Goal: Task Accomplishment & Management: Complete application form

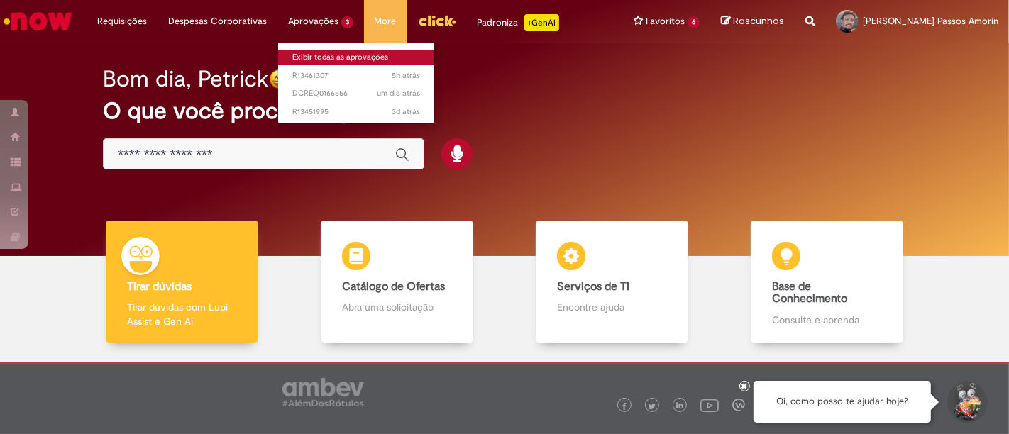
click at [325, 57] on link "Exibir todas as aprovações" at bounding box center [356, 58] width 156 height 16
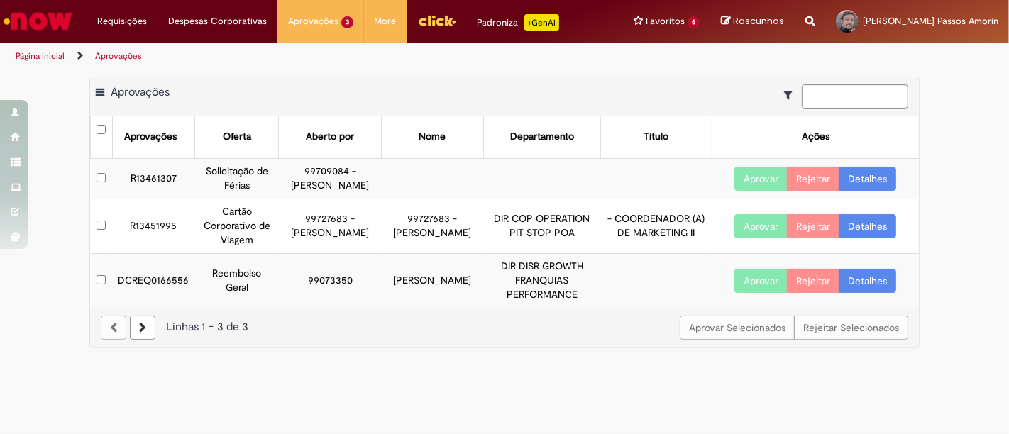
click at [867, 191] on link "Detalhes" at bounding box center [867, 179] width 57 height 24
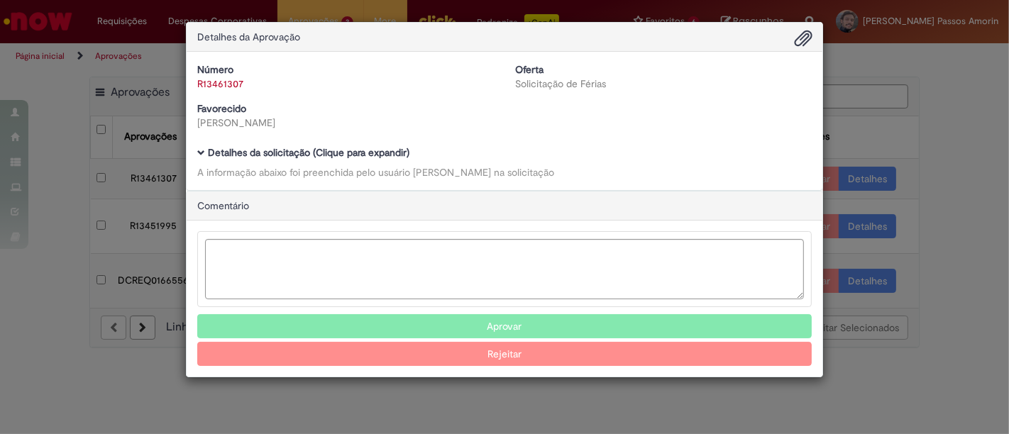
click at [217, 77] on link "R13461307" at bounding box center [220, 83] width 46 height 13
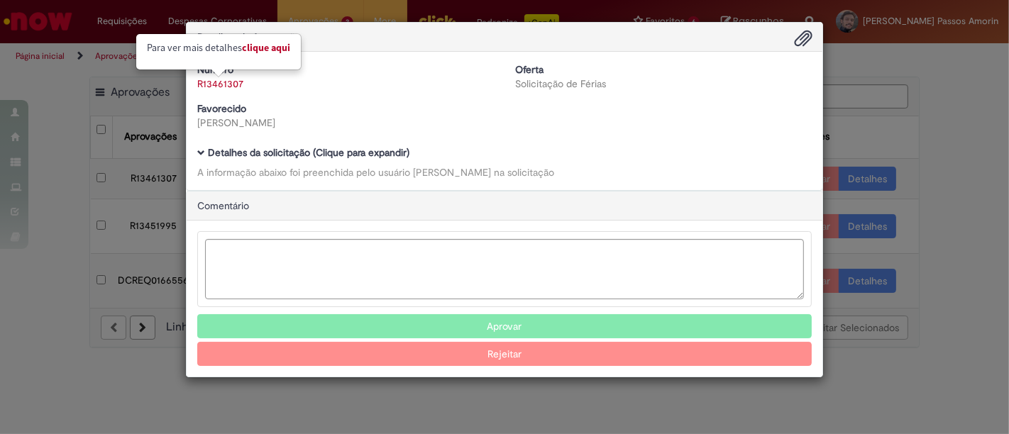
click at [271, 43] on link "Clique aqui" at bounding box center [266, 47] width 48 height 13
click at [275, 47] on link "Clique aqui" at bounding box center [268, 47] width 48 height 13
click at [268, 48] on link "Clique aqui" at bounding box center [268, 47] width 48 height 13
select select "*"
select select "*********"
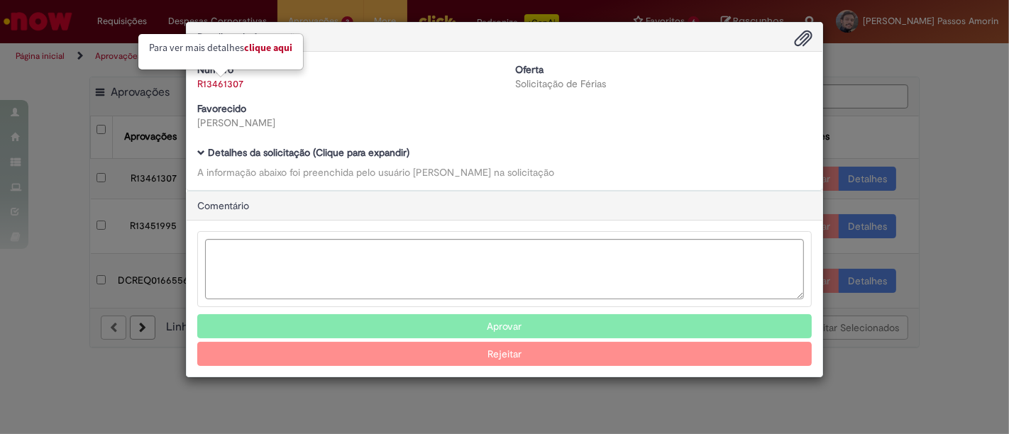
select select "******"
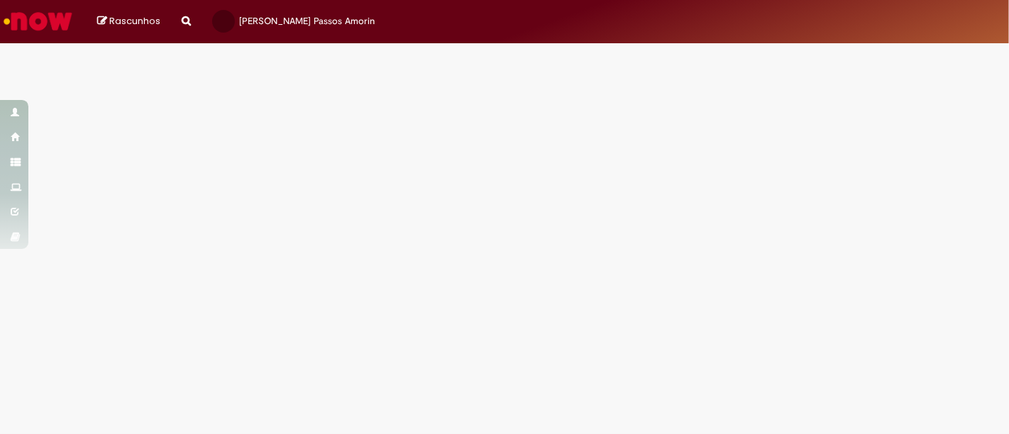
select select "*"
select select "*********"
select select "******"
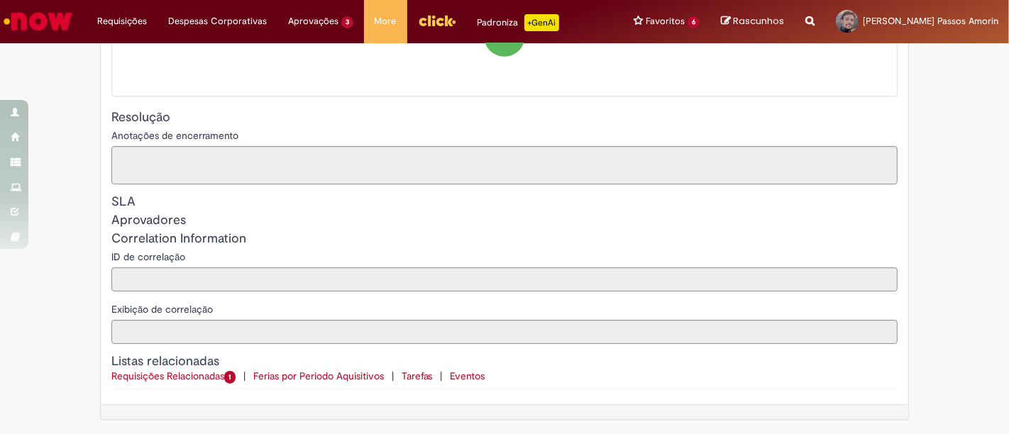
scroll to position [1174, 0]
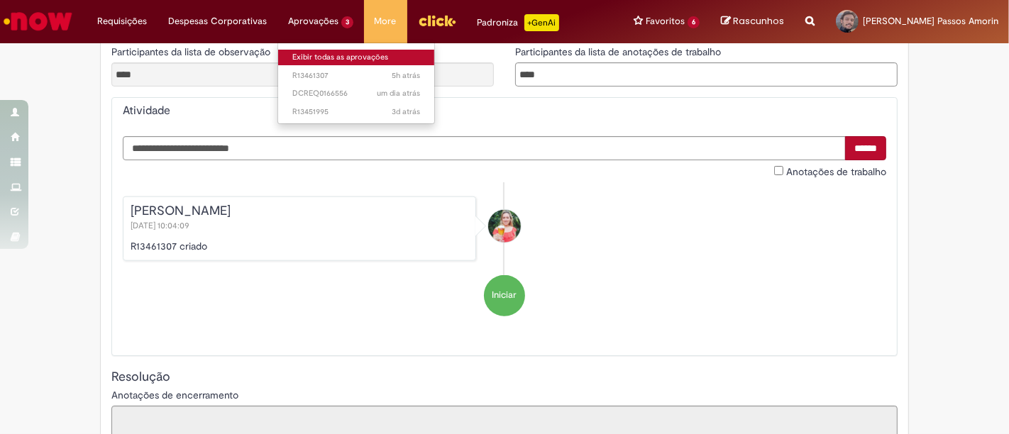
click at [327, 62] on link "Exibir todas as aprovações" at bounding box center [356, 58] width 156 height 16
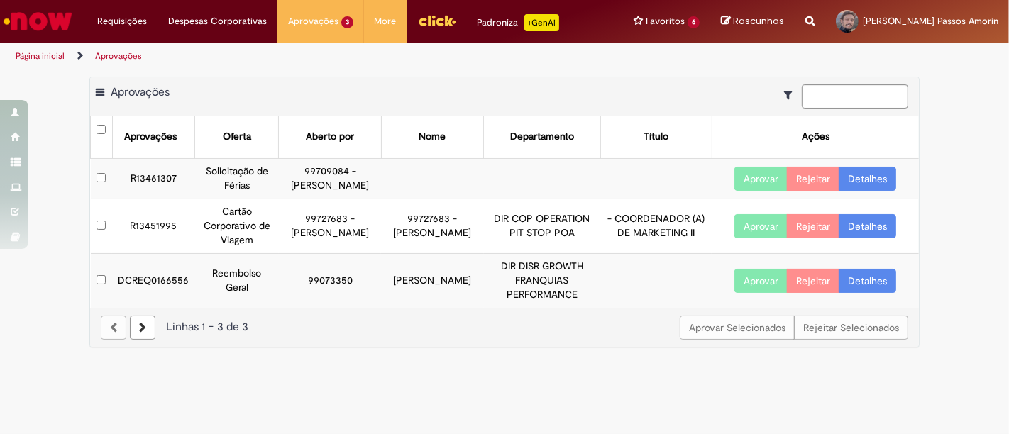
click at [766, 238] on button "Aprovar" at bounding box center [760, 226] width 53 height 24
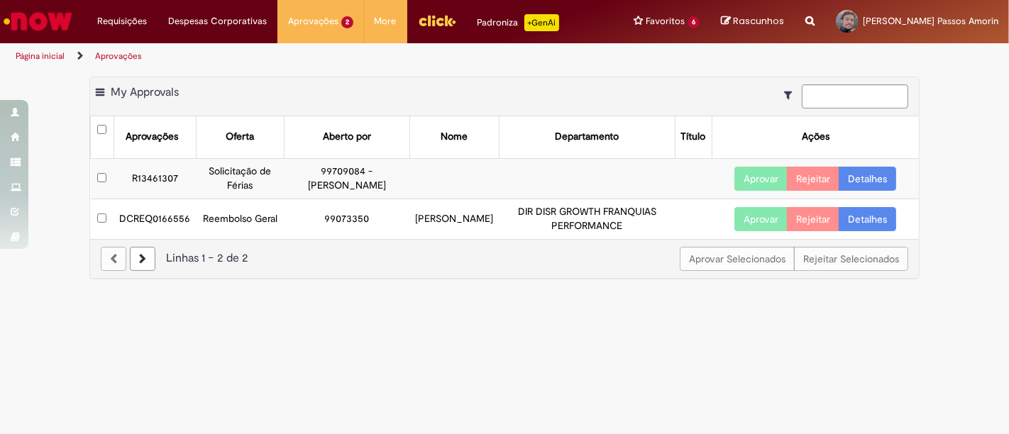
click at [864, 224] on link "Detalhes" at bounding box center [867, 219] width 57 height 24
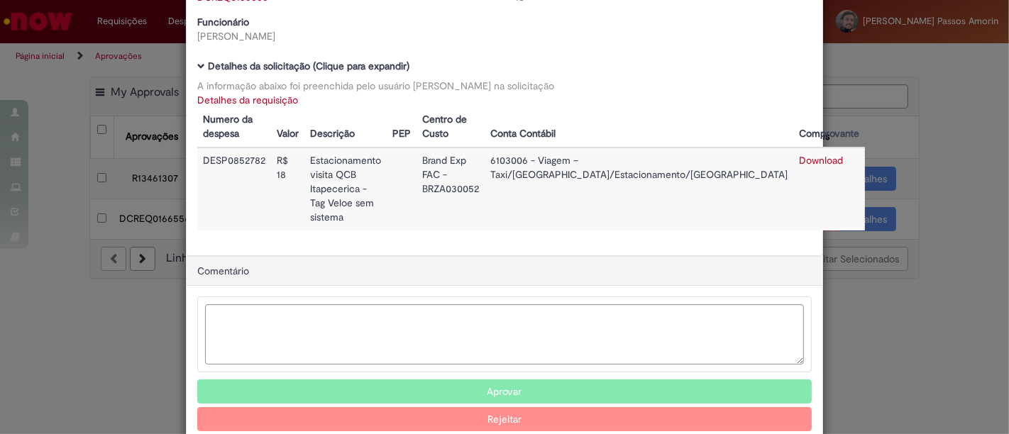
scroll to position [85, 0]
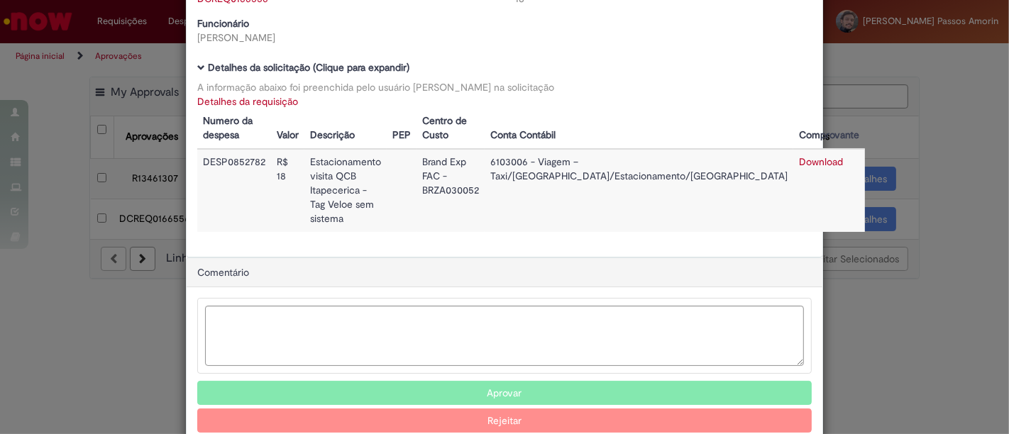
click at [511, 381] on button "Aprovar" at bounding box center [504, 393] width 615 height 24
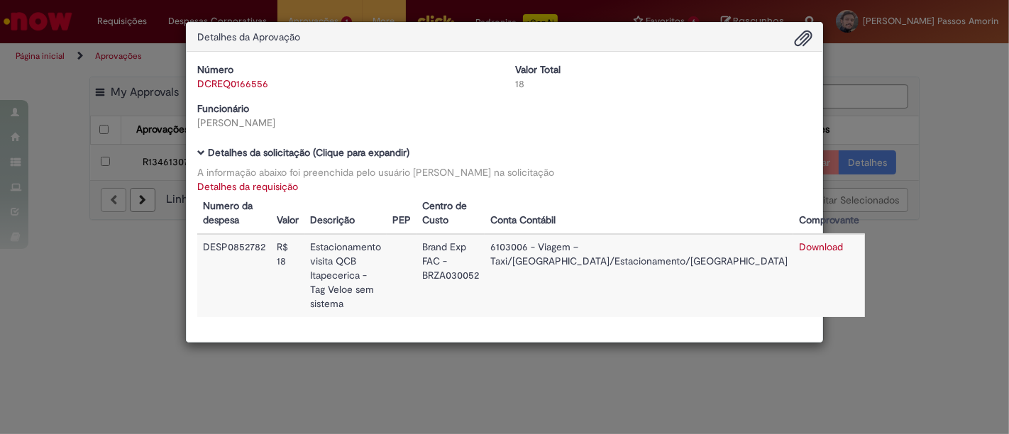
drag, startPoint x: 949, startPoint y: 319, endPoint x: 725, endPoint y: 261, distance: 231.0
click at [933, 321] on div "Detalhes da Aprovação Número DCREQ0166556 Valor Total 18 Funcionário [PERSON_NA…" at bounding box center [504, 217] width 1009 height 434
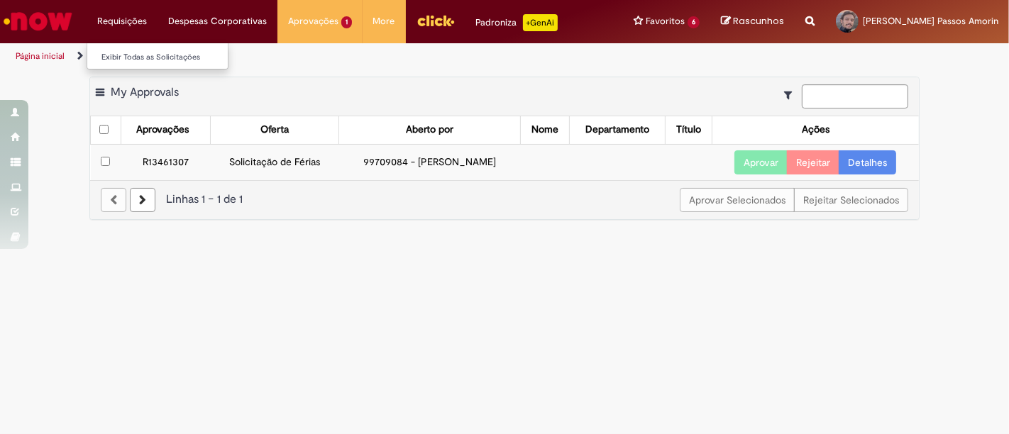
click at [133, 21] on li "Requisições Exibir Todas as Solicitações" at bounding box center [122, 21] width 71 height 43
click at [134, 55] on link "Exibir Todas as Solicitações" at bounding box center [165, 58] width 156 height 16
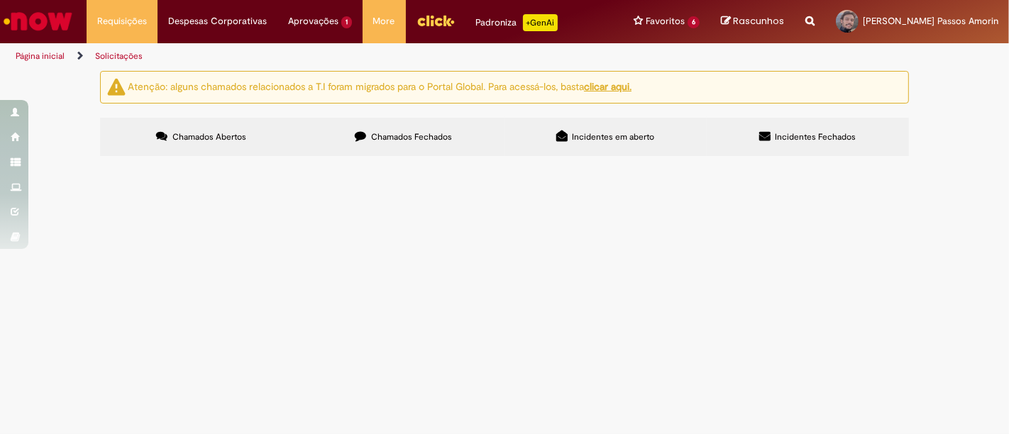
drag, startPoint x: 414, startPoint y: 126, endPoint x: 419, endPoint y: 132, distance: 8.1
click at [419, 126] on label "Chamados Fechados" at bounding box center [403, 137] width 202 height 38
click at [403, 141] on span "Chamados Fechados" at bounding box center [411, 136] width 81 height 11
click at [132, 60] on link "Exibir Todas as Solicitações" at bounding box center [165, 58] width 156 height 16
click at [148, 59] on link "Exibir Todas as Solicitações" at bounding box center [165, 58] width 156 height 16
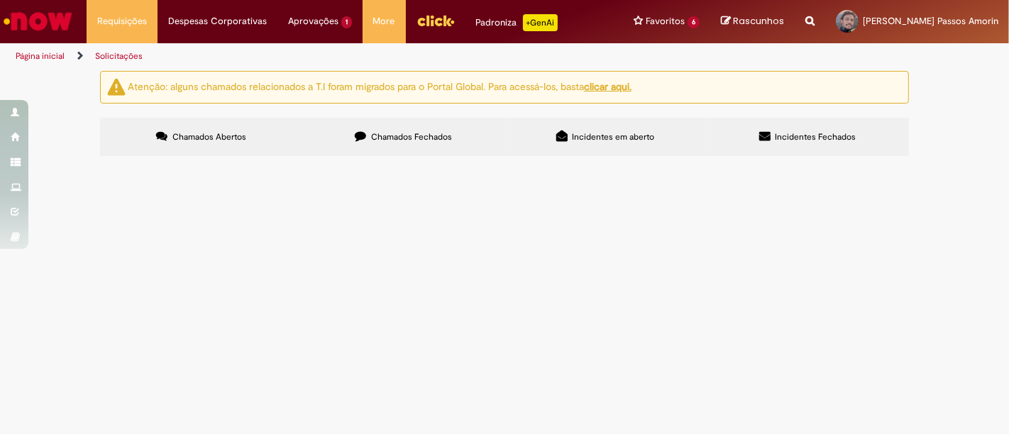
click at [59, 28] on img "Ir para a Homepage" at bounding box center [37, 21] width 73 height 28
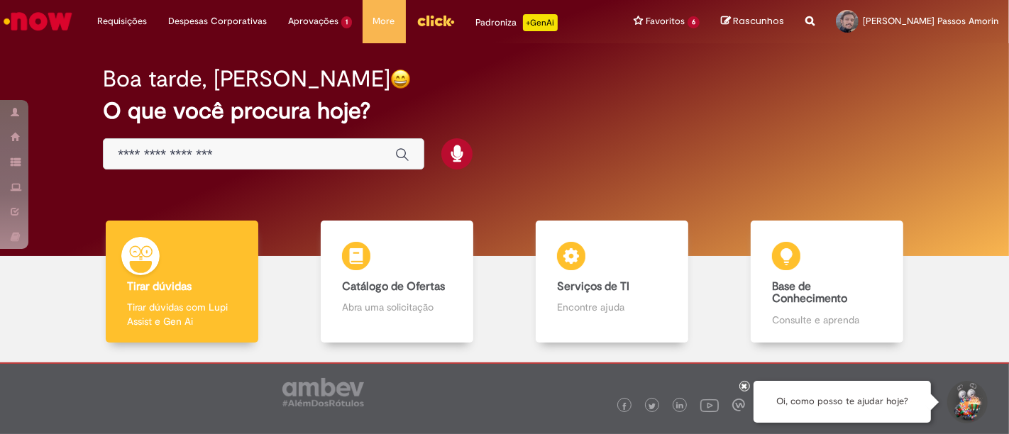
scroll to position [67, 0]
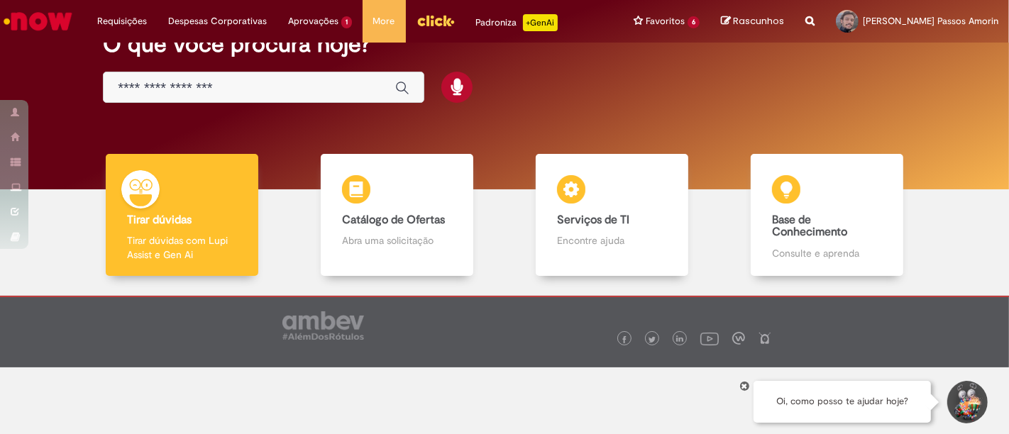
click at [436, 22] on img "Menu Cabeçalho" at bounding box center [436, 20] width 38 height 21
click at [28, 25] on img "Ir para a Homepage" at bounding box center [37, 21] width 73 height 28
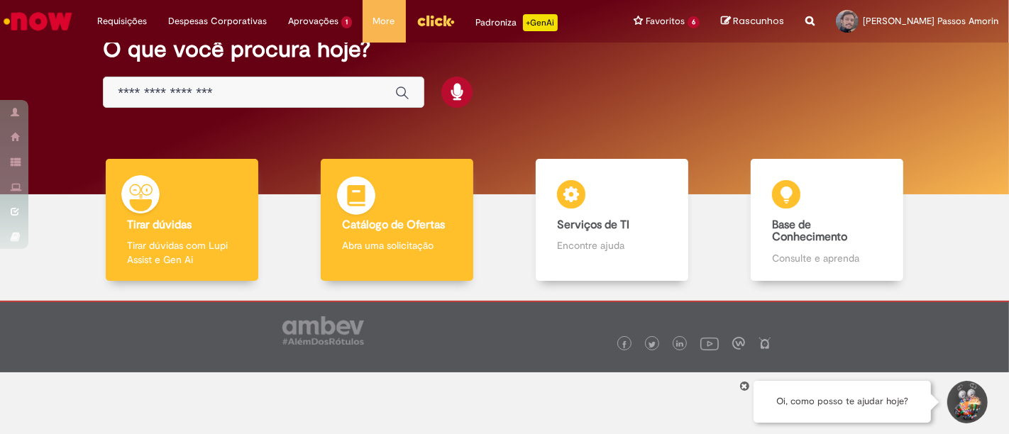
scroll to position [67, 0]
